Goal: Transaction & Acquisition: Subscribe to service/newsletter

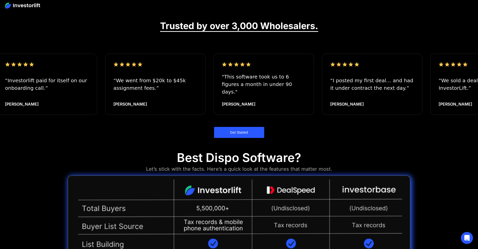
scroll to position [498, 0]
